Goal: Transaction & Acquisition: Purchase product/service

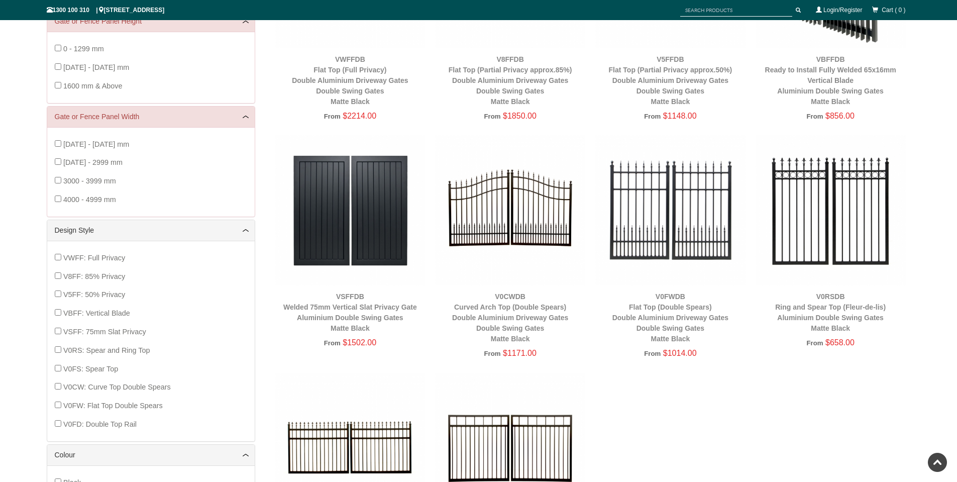
scroll to position [301, 0]
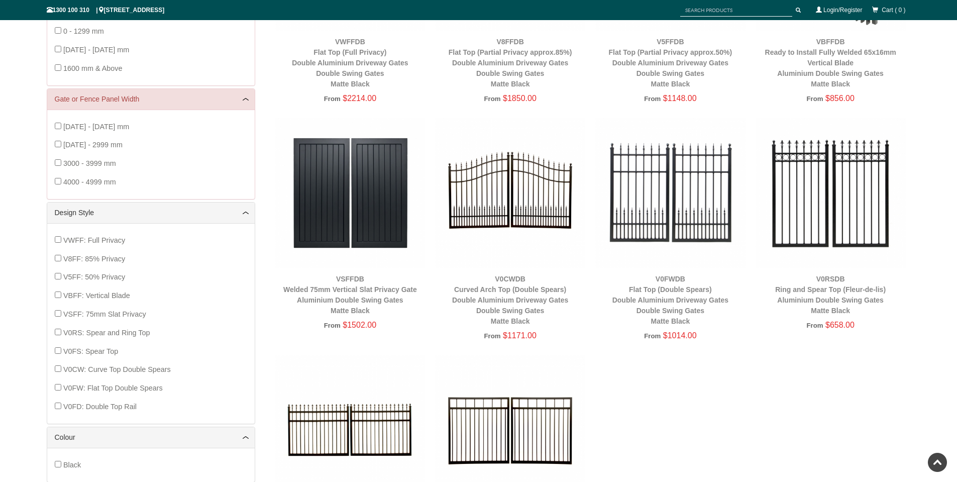
click at [518, 198] on img at bounding box center [510, 193] width 150 height 150
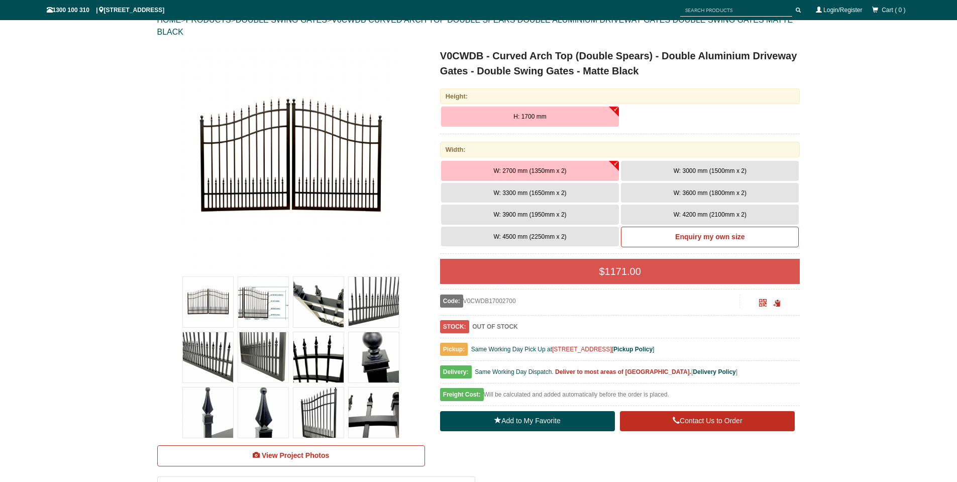
scroll to position [126, 0]
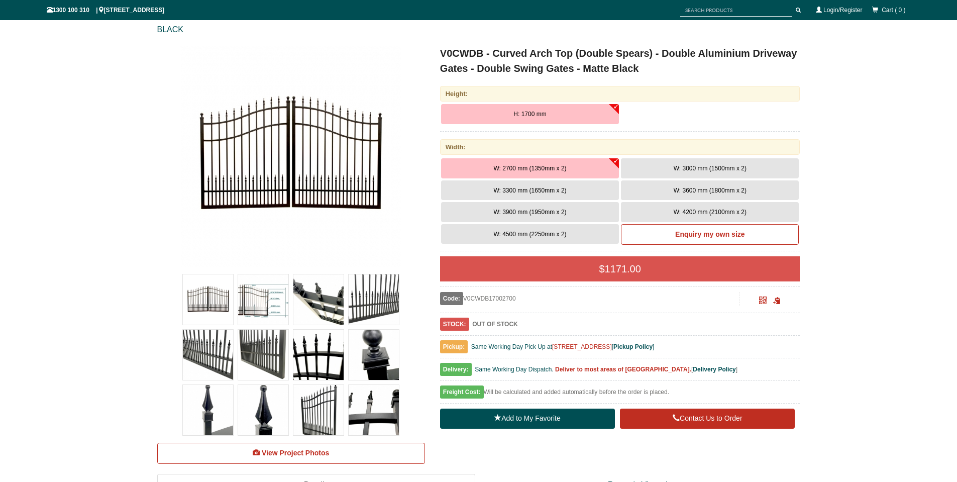
click at [514, 211] on span "W: 3900 mm (1950mm x 2)" at bounding box center [529, 211] width 73 height 7
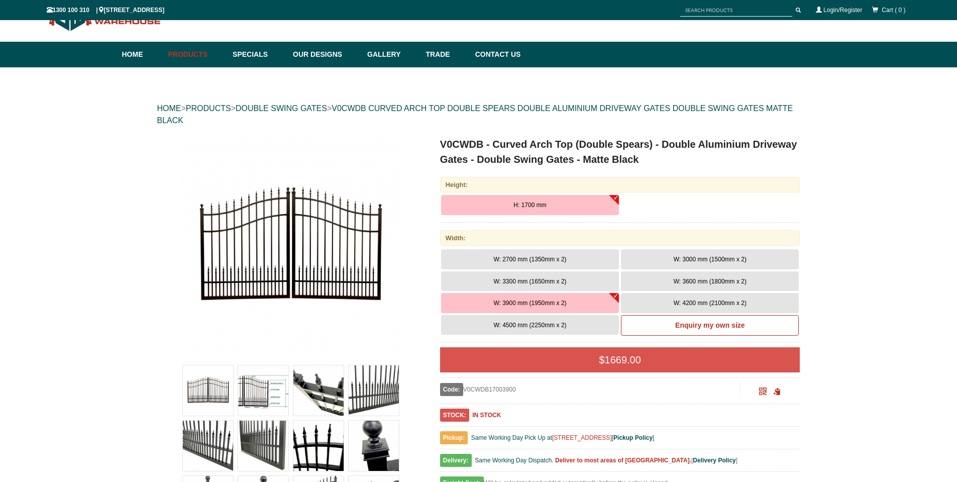
scroll to position [25, 0]
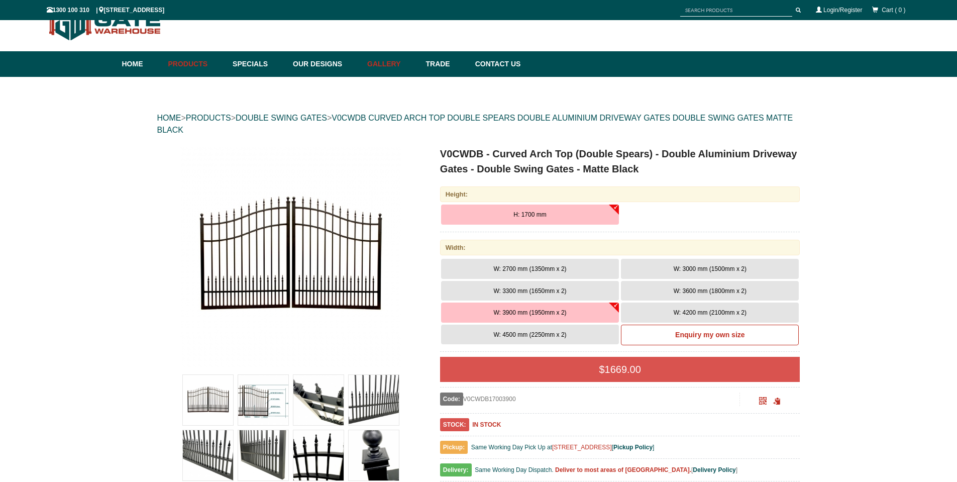
click at [394, 69] on link "Gallery" at bounding box center [391, 64] width 58 height 26
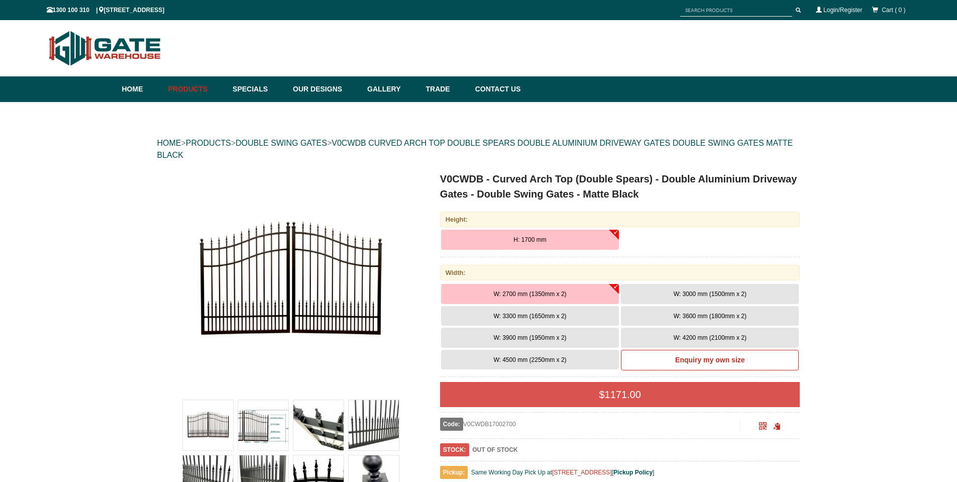
scroll to position [25, 0]
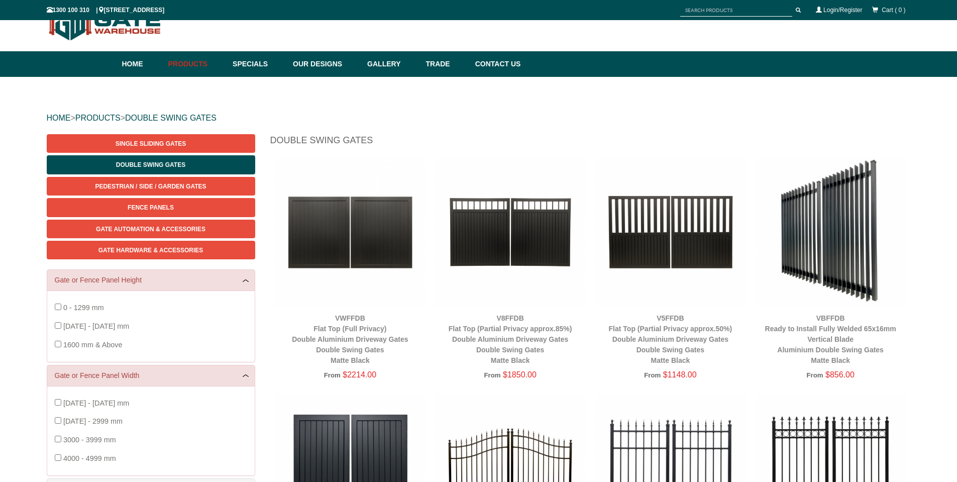
scroll to position [301, 0]
